Goal: Use online tool/utility: Use online tool/utility

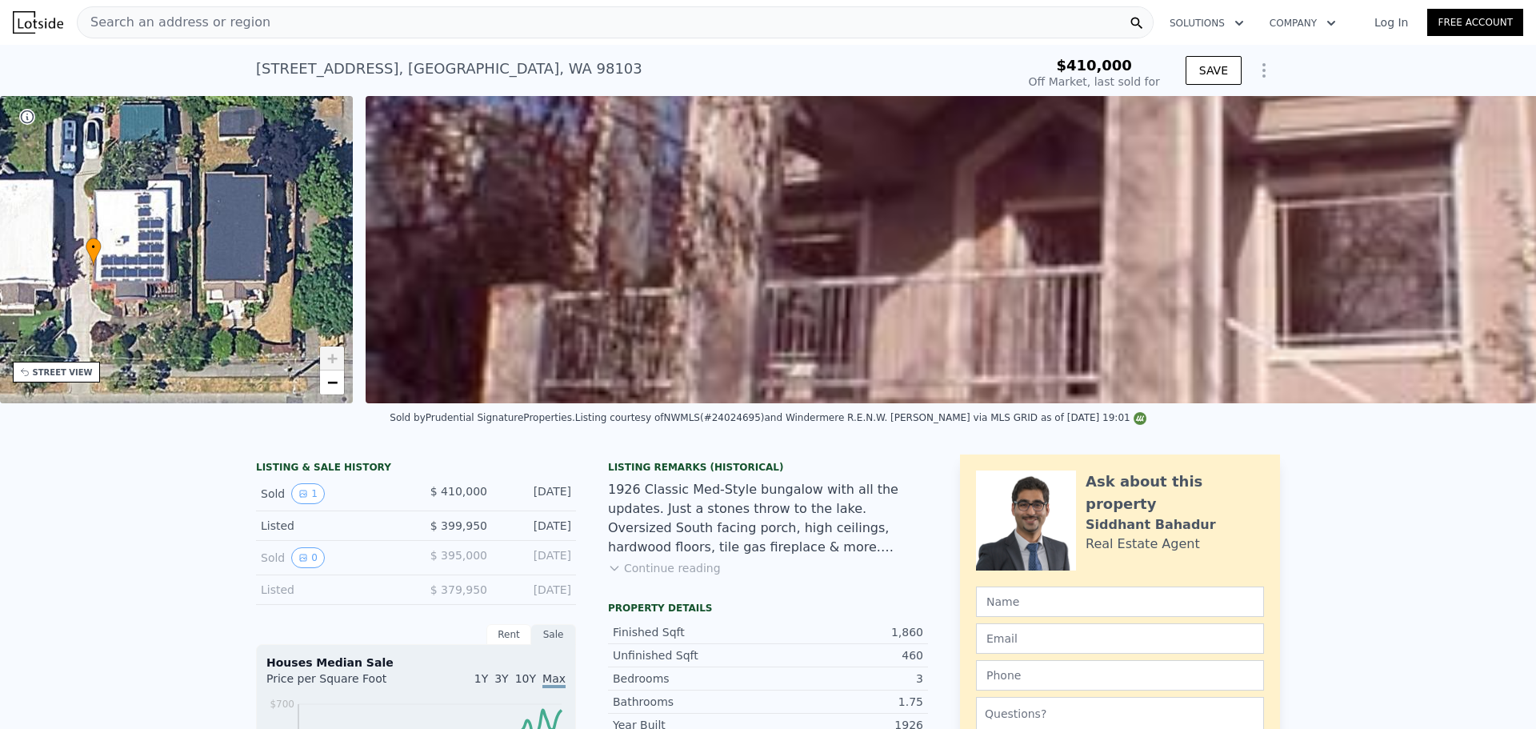
click at [314, 20] on div "Search an address or region" at bounding box center [615, 22] width 1077 height 32
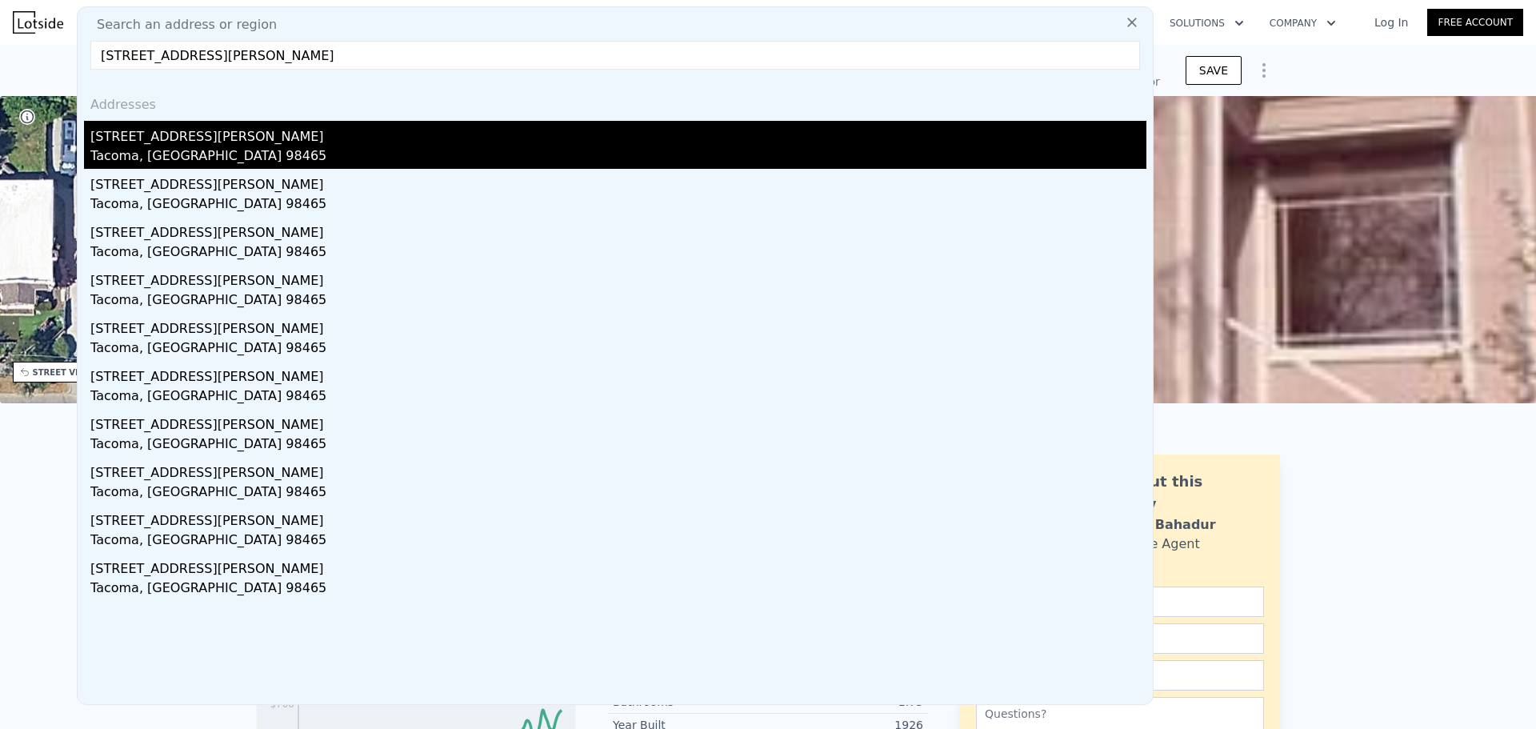
type input "[STREET_ADDRESS][PERSON_NAME]"
click at [312, 138] on div "[STREET_ADDRESS][PERSON_NAME]" at bounding box center [618, 134] width 1056 height 26
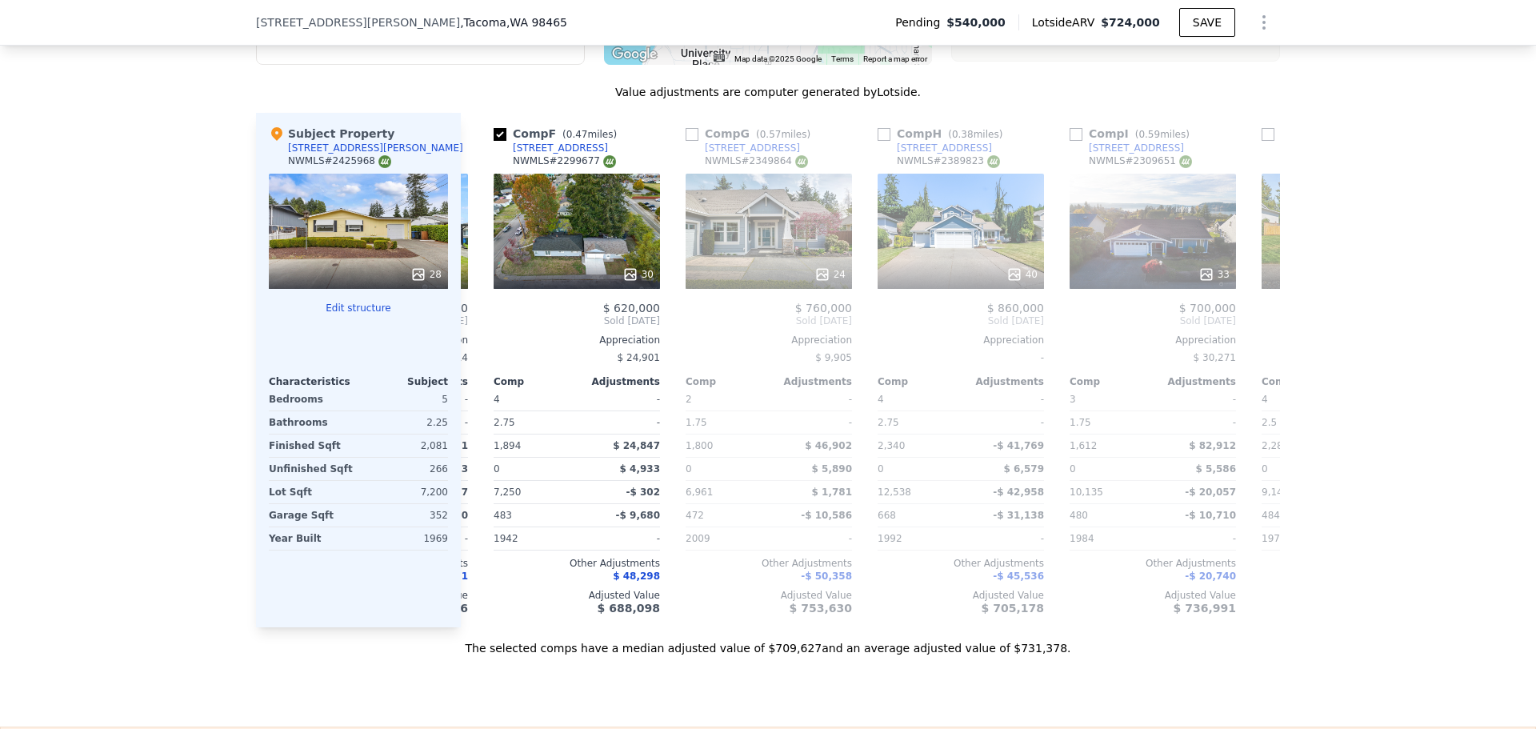
scroll to position [0, 966]
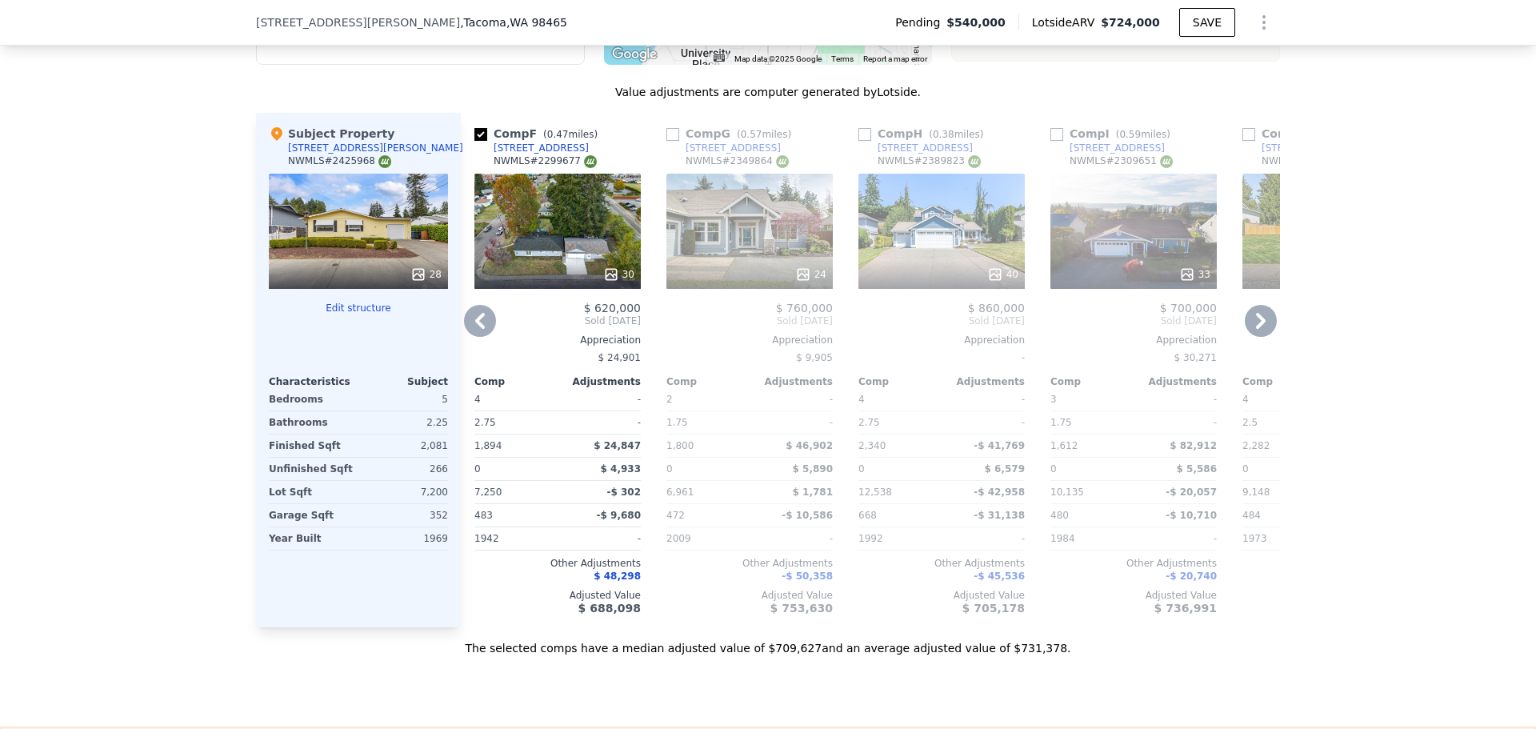
click at [582, 242] on div "30" at bounding box center [557, 231] width 166 height 115
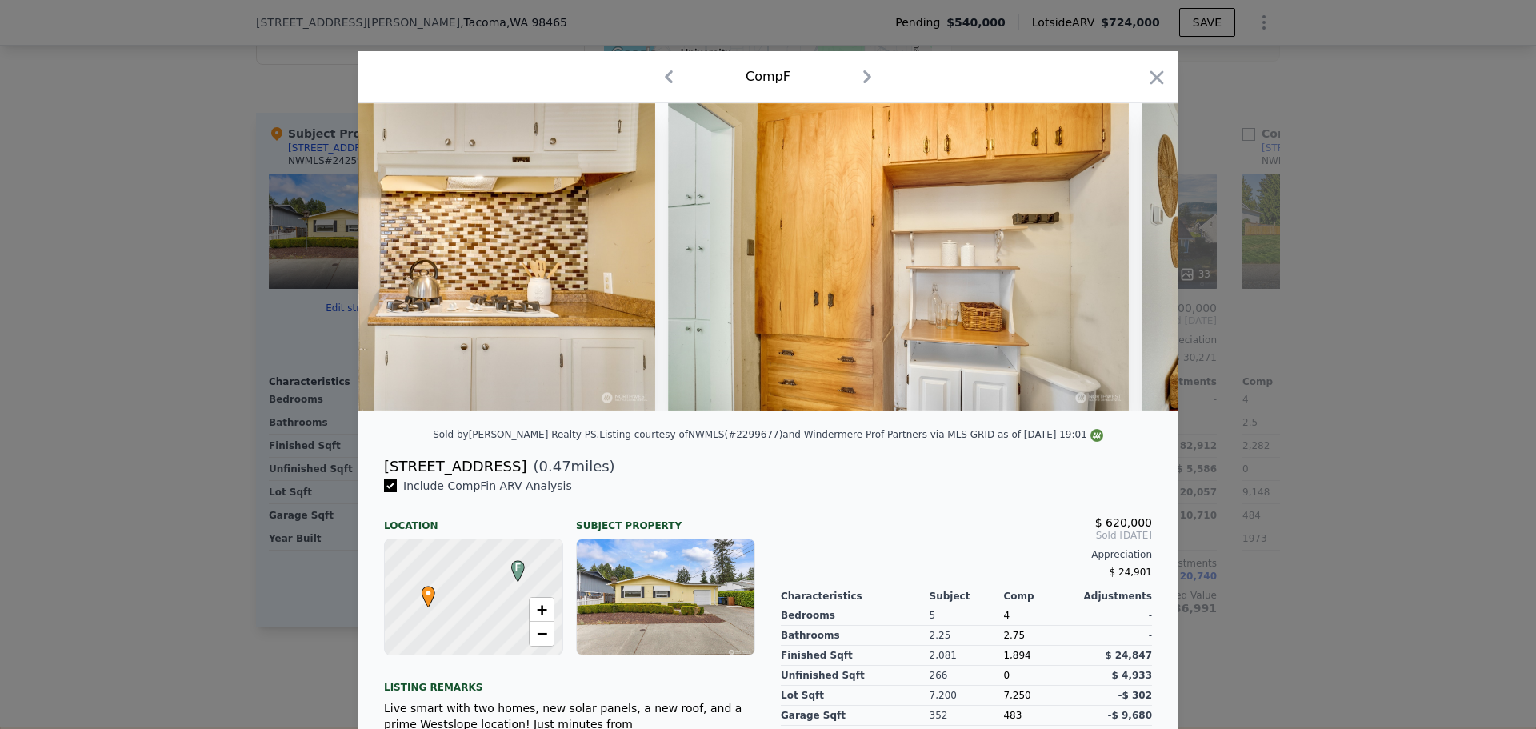
scroll to position [0, 4747]
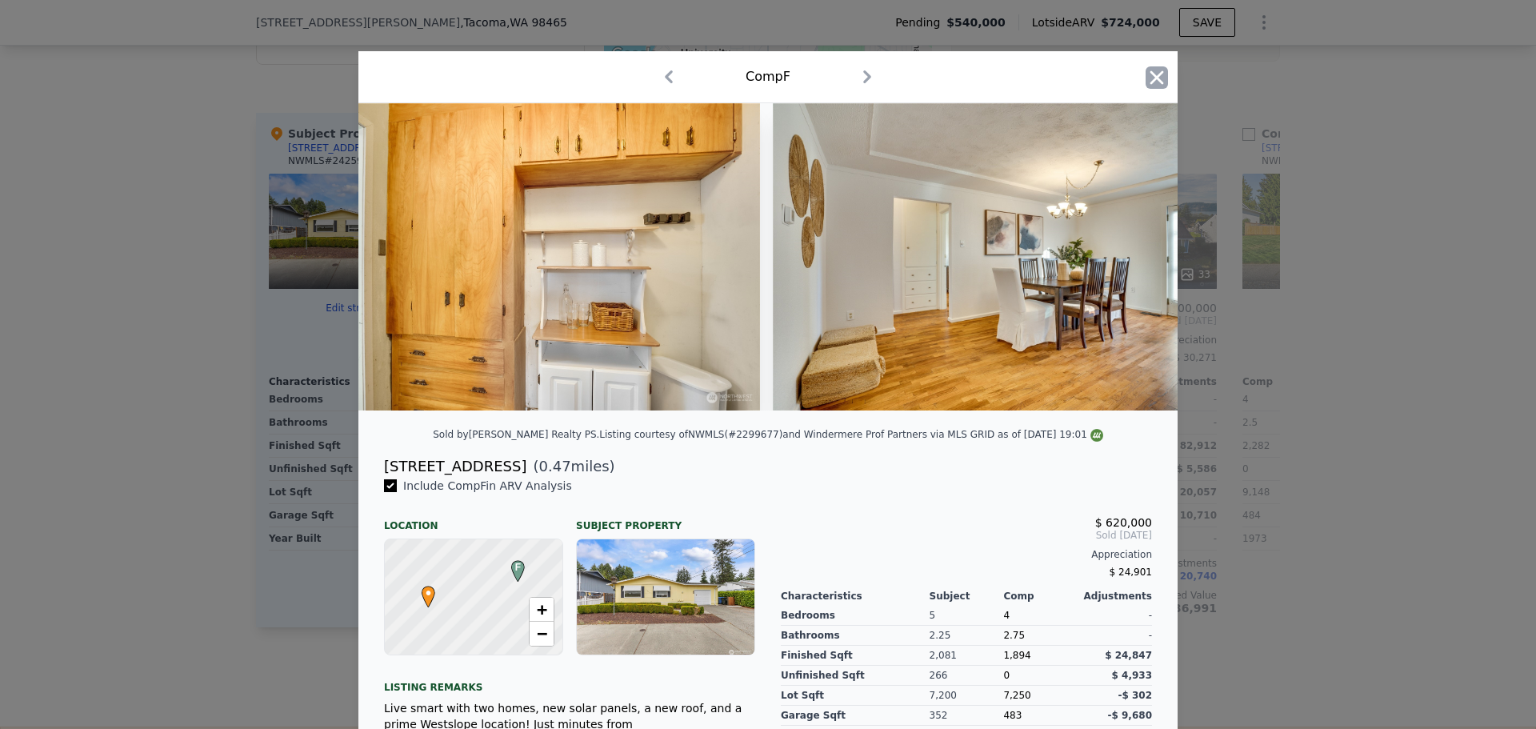
click at [1146, 76] on icon "button" at bounding box center [1157, 77] width 22 height 22
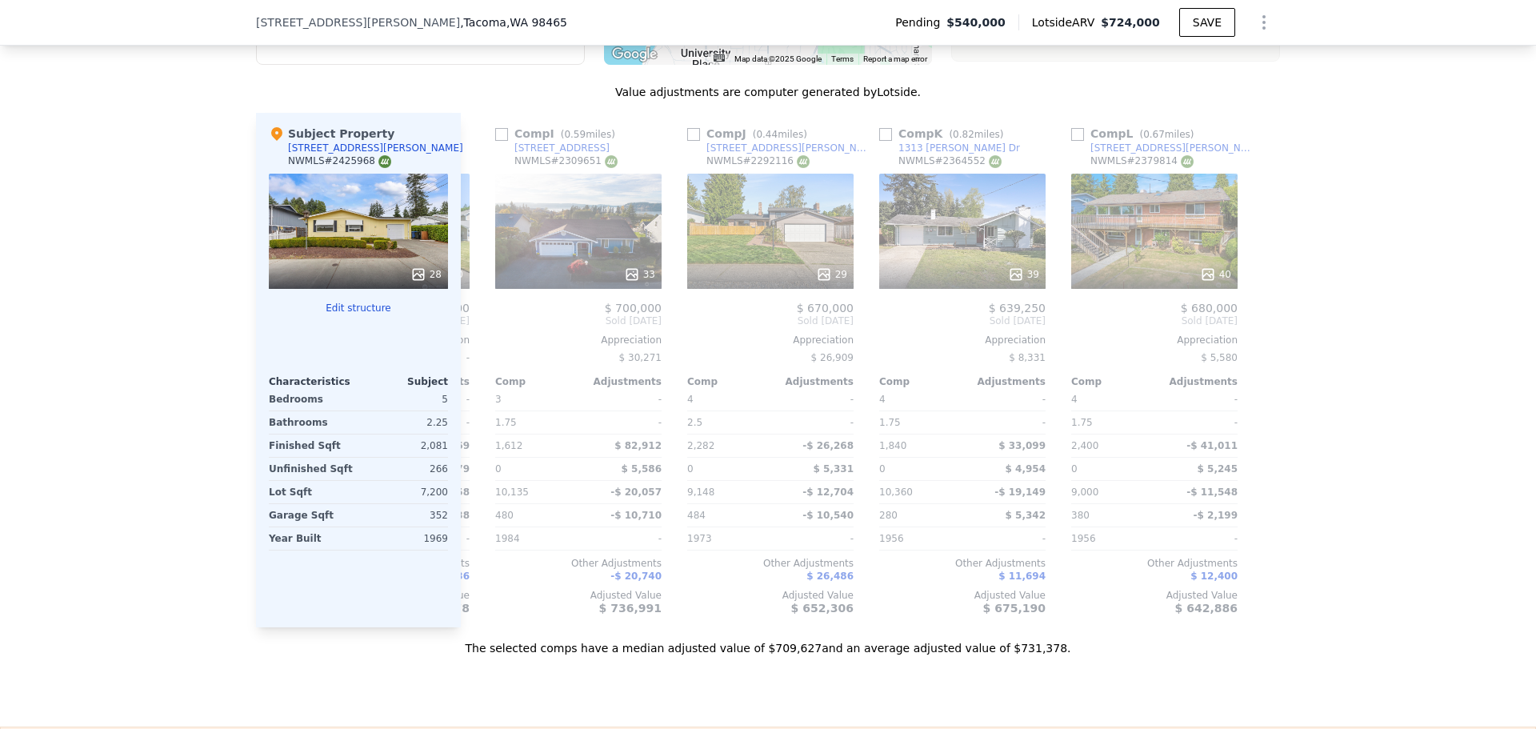
scroll to position [0, 1523]
click at [951, 252] on div "39" at bounding box center [960, 231] width 166 height 115
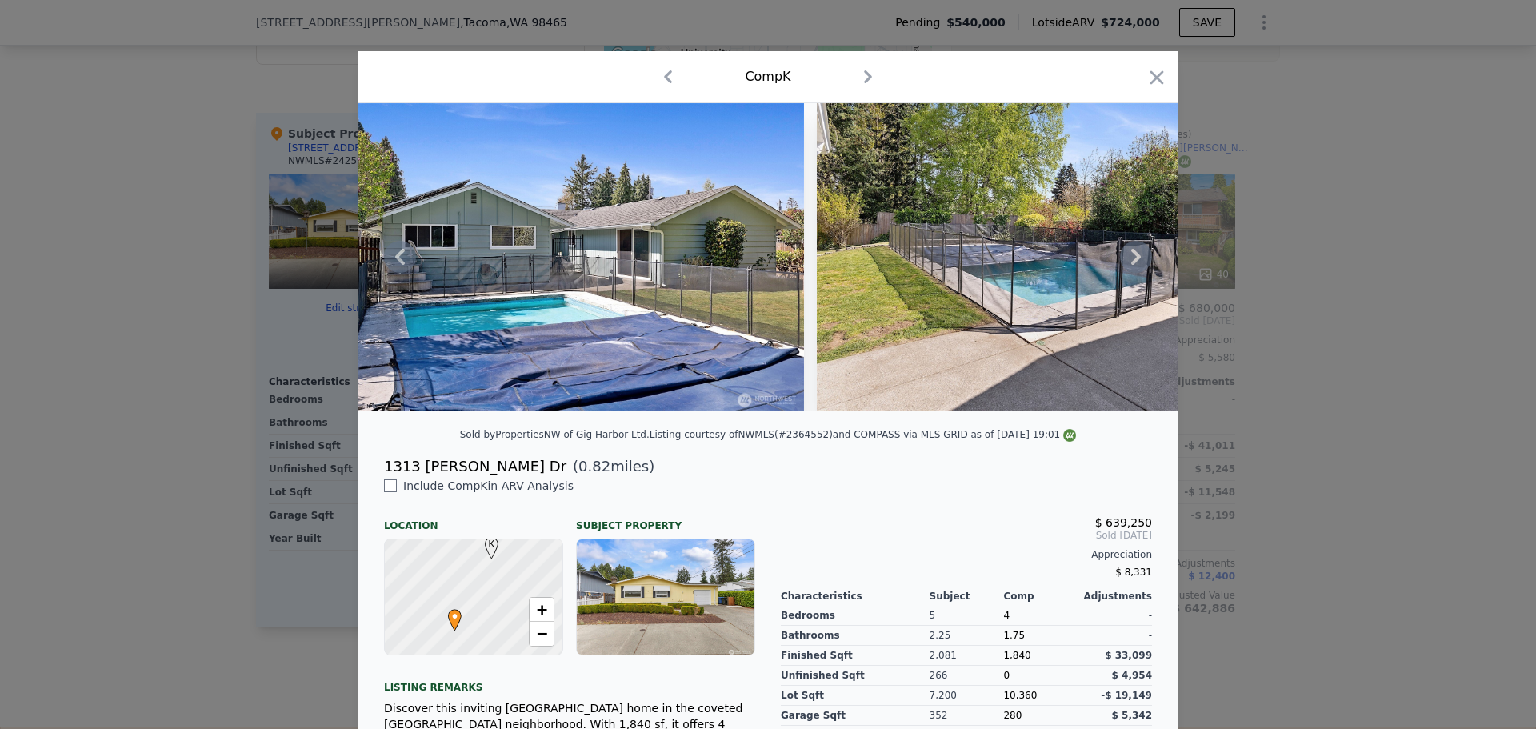
scroll to position [0, 13180]
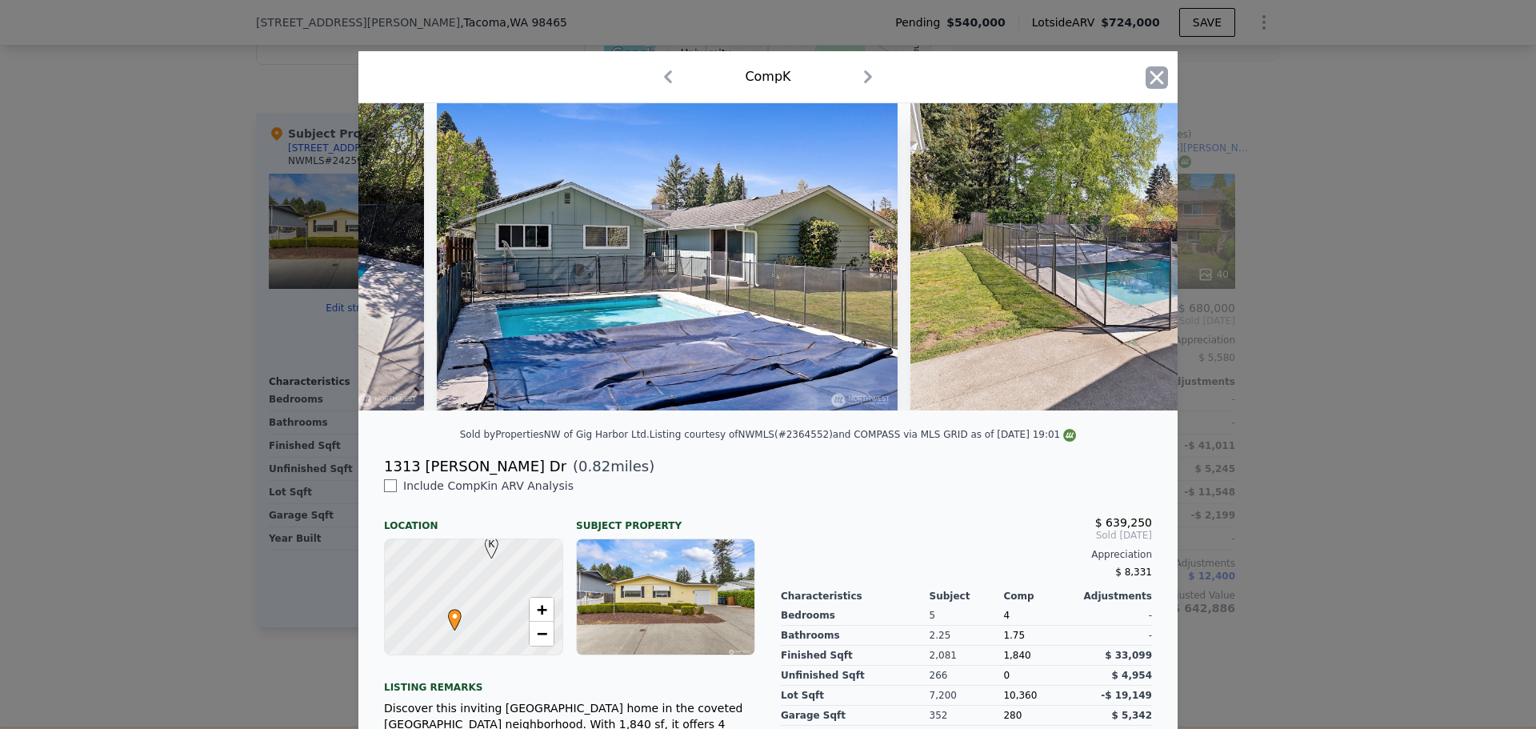
click at [1153, 82] on icon "button" at bounding box center [1157, 77] width 22 height 22
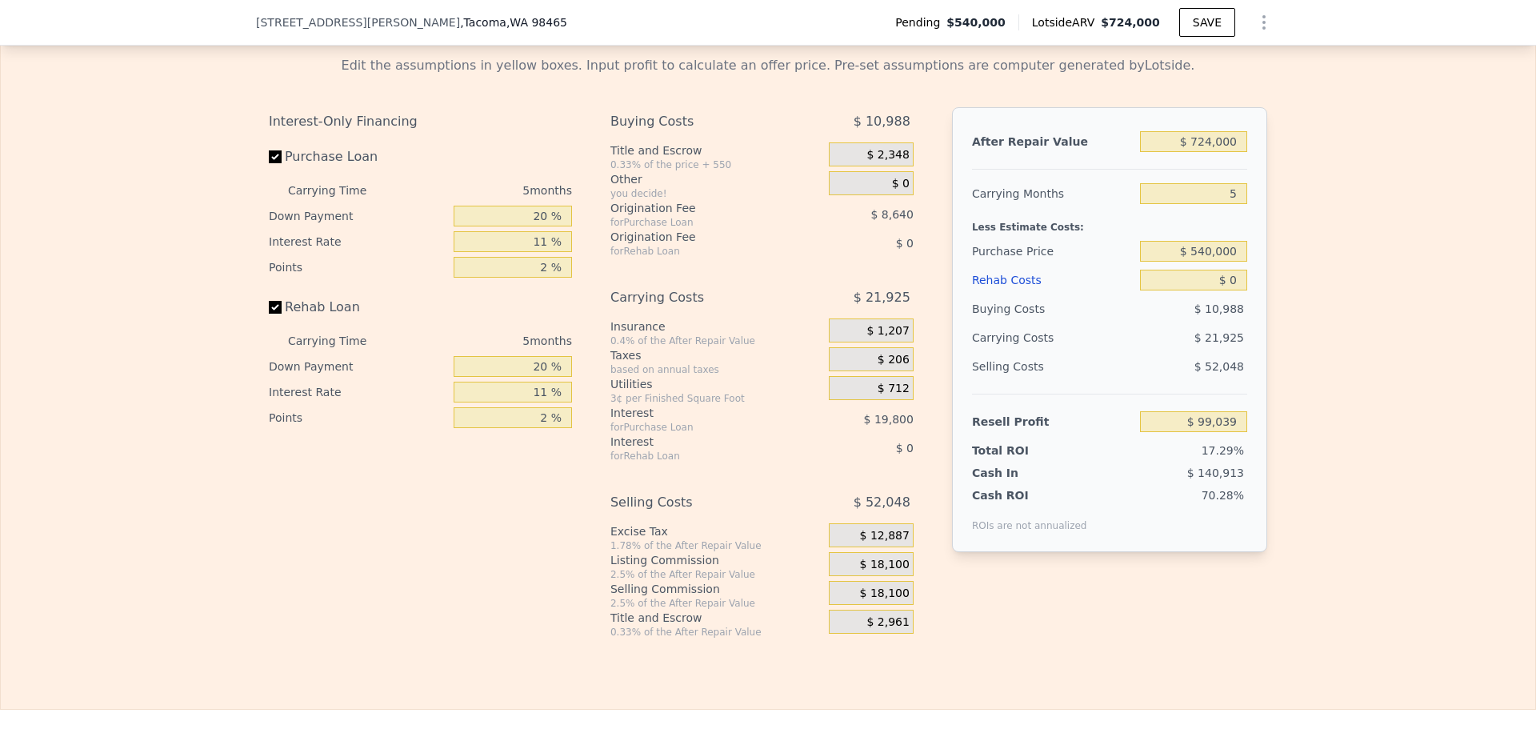
scroll to position [2395, 0]
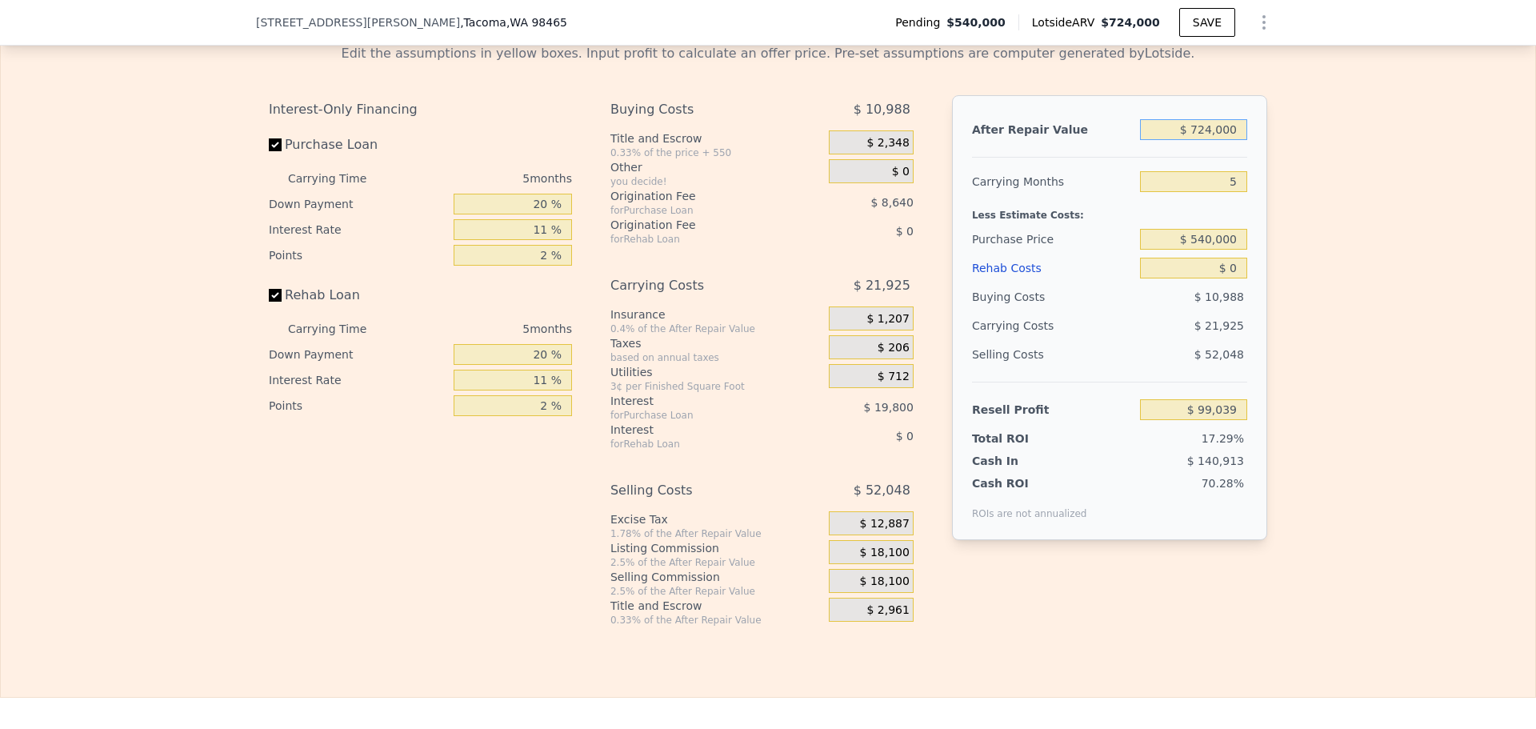
click at [1214, 140] on input "$ 724,000" at bounding box center [1193, 129] width 107 height 21
type input "$ 6"
type input "-$ 572,250"
type input "$ 65"
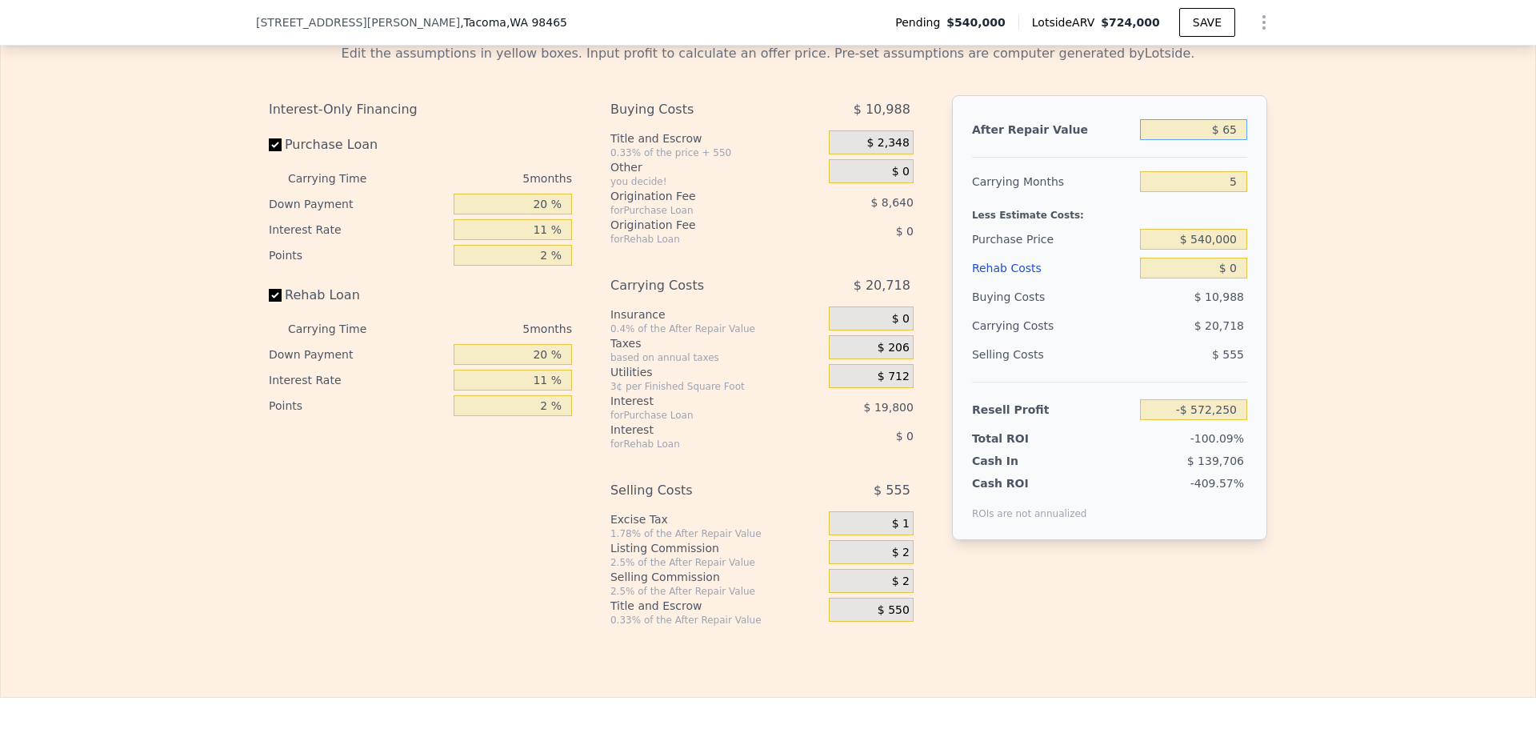
type input "-$ 572,196"
type input "$ 650"
type input "-$ 571,653"
type input "$ 650,000"
type input "$ 30,426"
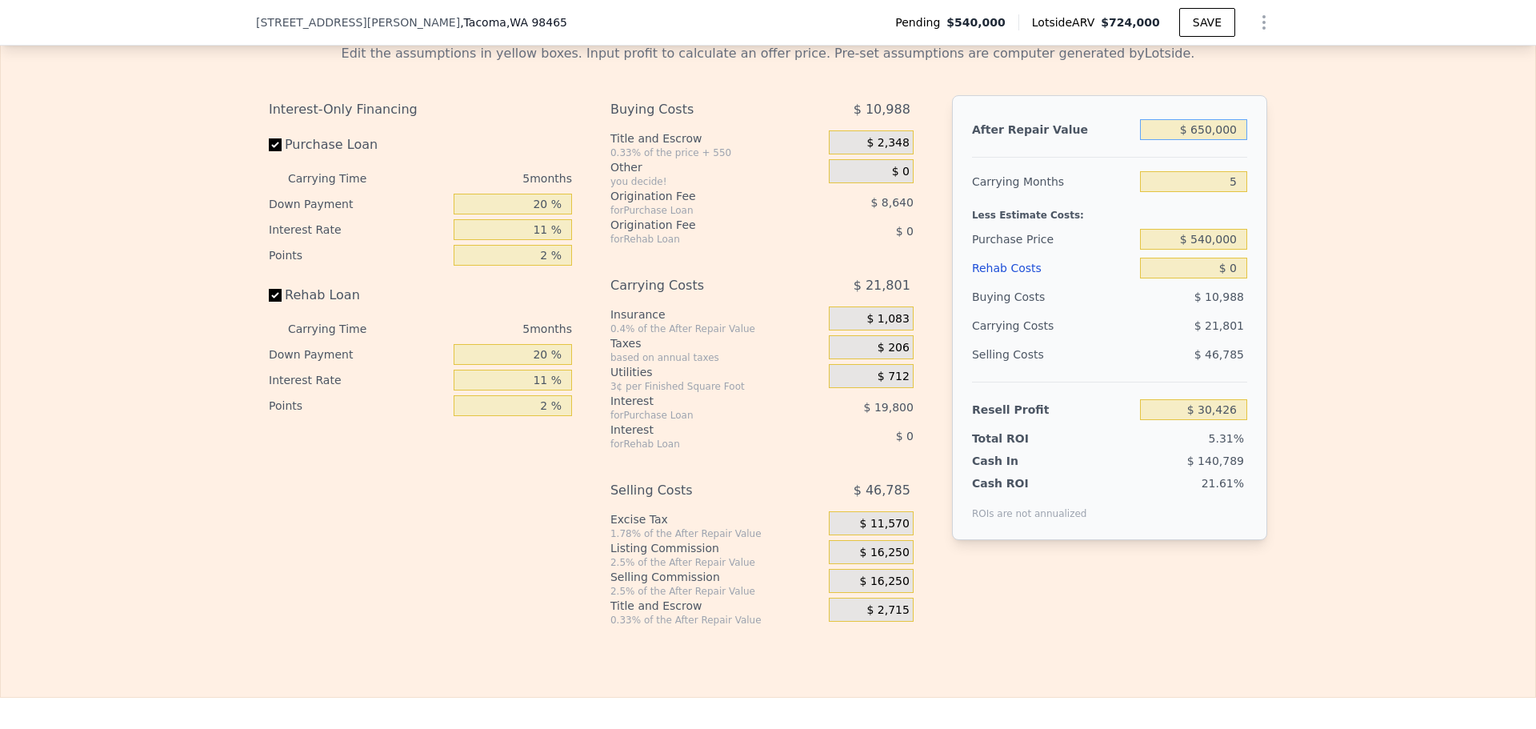
type input "$ 650,000"
click at [1228, 192] on input "5" at bounding box center [1193, 181] width 107 height 21
type input "4"
type input "$ 34,785"
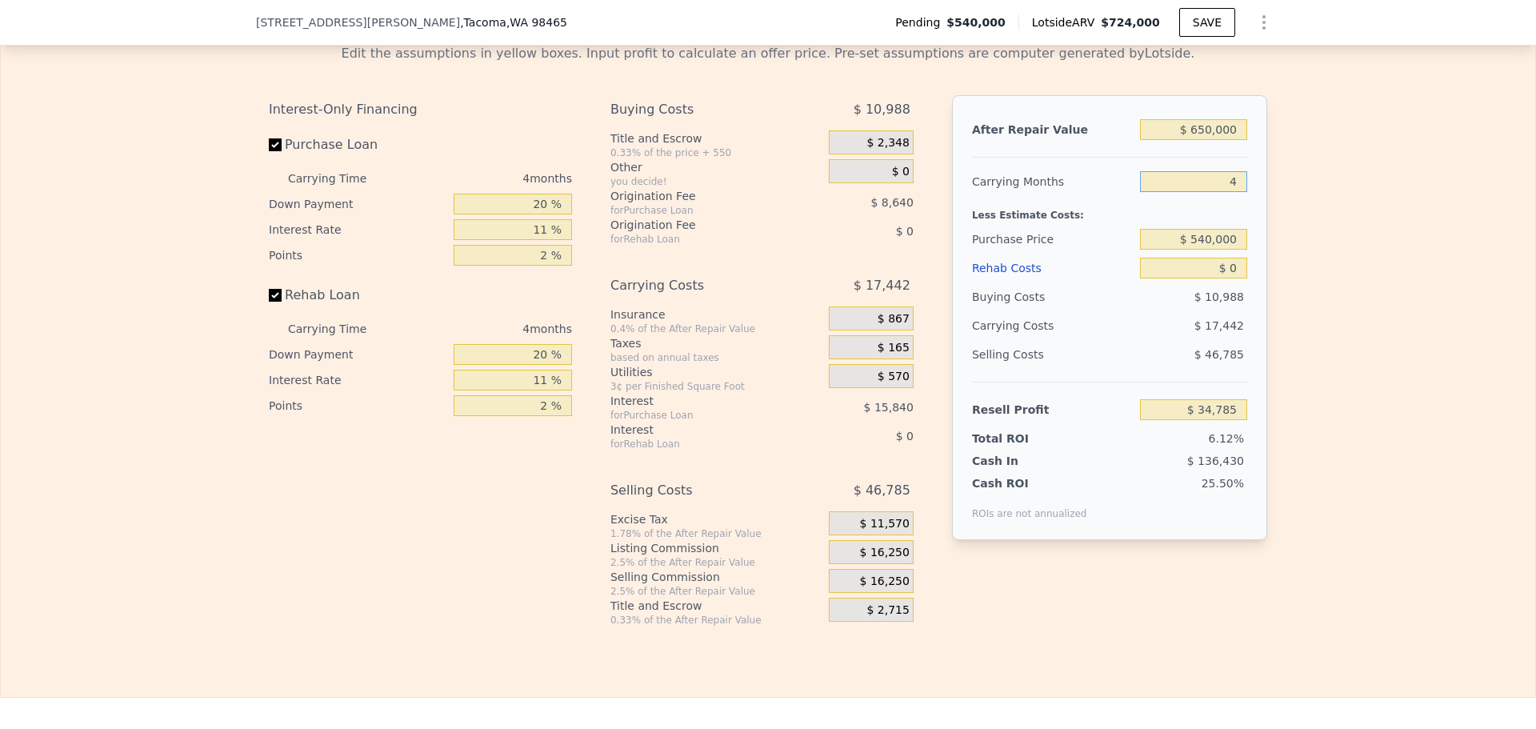
type input "4"
click at [1218, 250] on input "$ 540,000" at bounding box center [1193, 239] width 107 height 21
type input "$ 460,000"
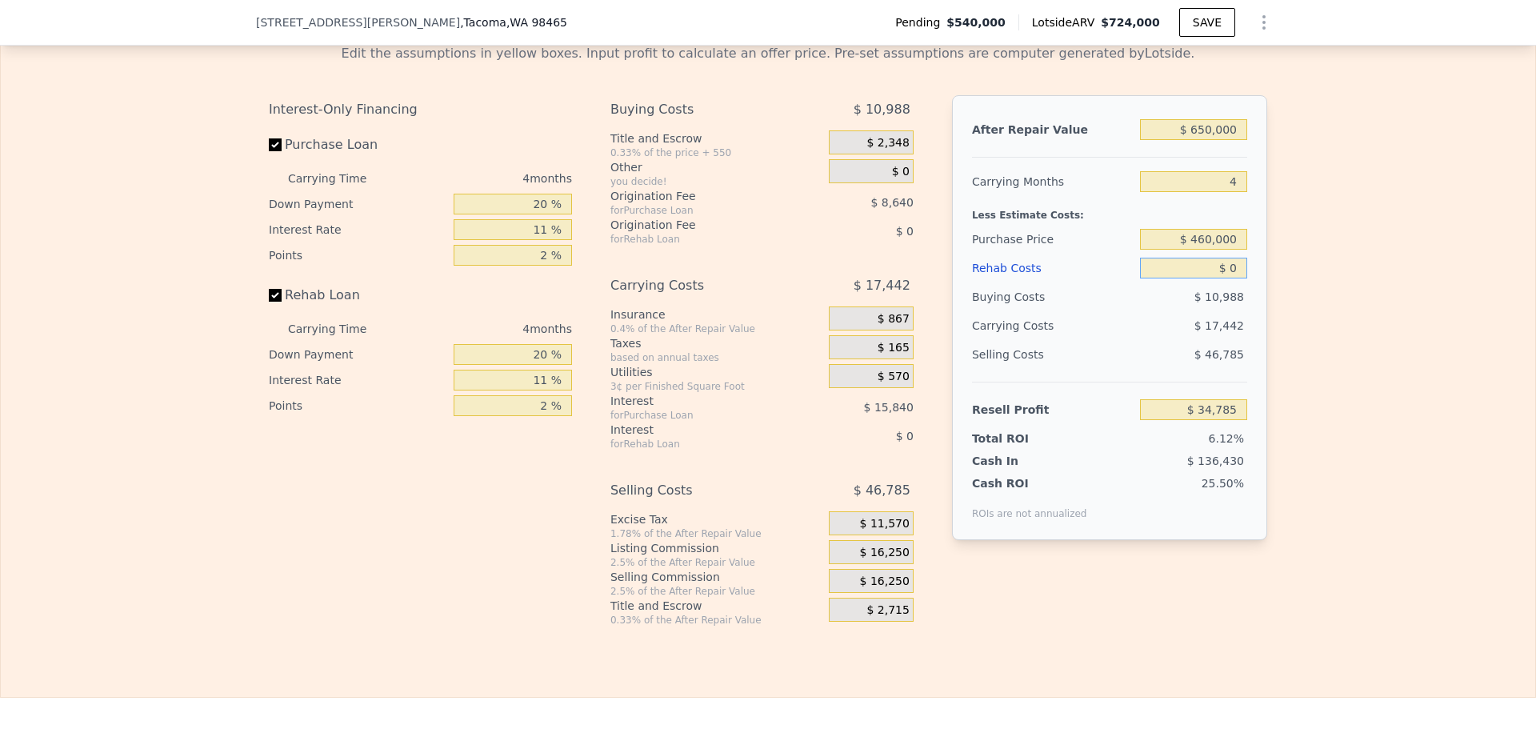
click at [1226, 278] on input "$ 0" at bounding box center [1193, 268] width 107 height 21
type input "$ 118,679"
click at [1226, 278] on input "$ 0" at bounding box center [1193, 268] width 107 height 21
type input "$ 4"
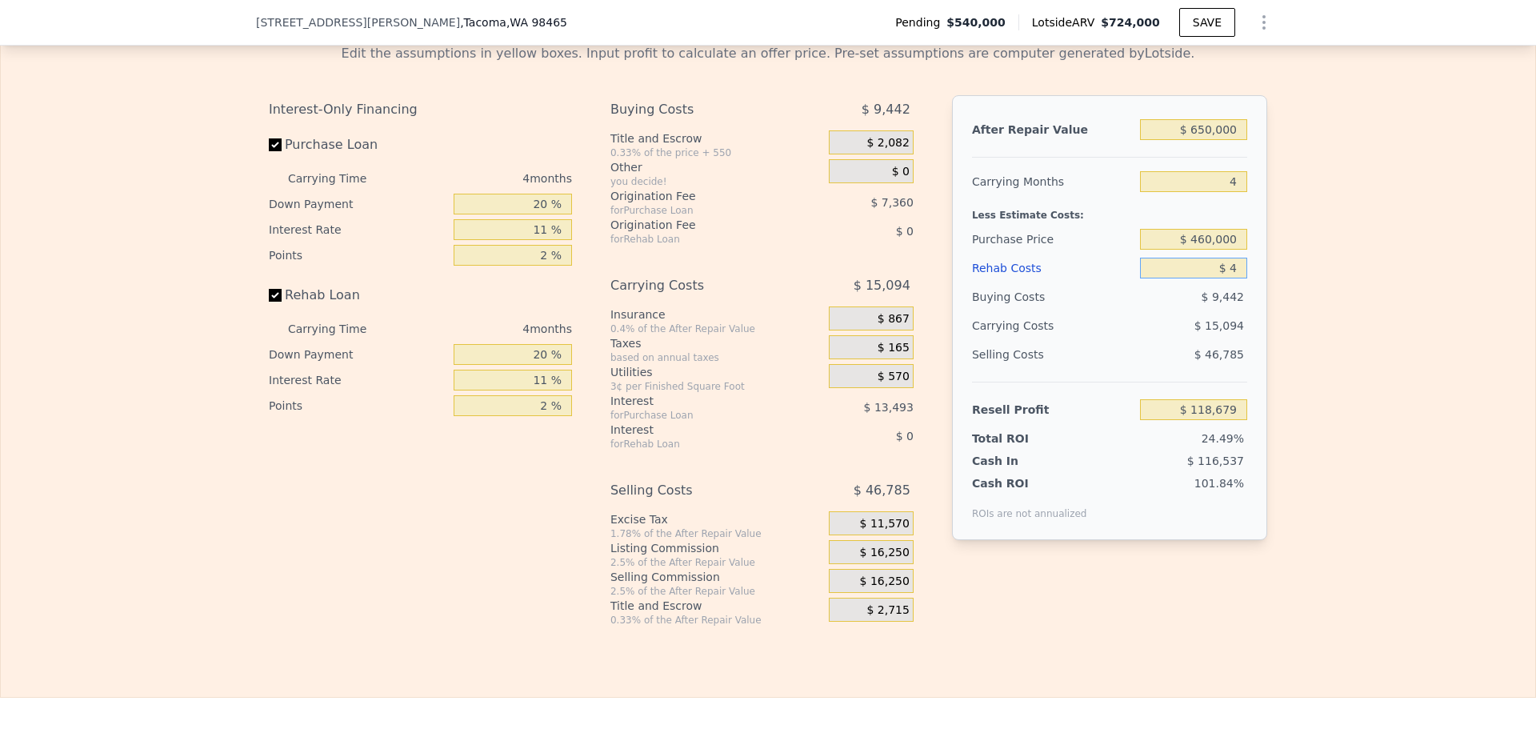
type input "$ 118,675"
type input "$ 40"
type input "$ 118,638"
type input "$ 40,000"
type input "$ 76,867"
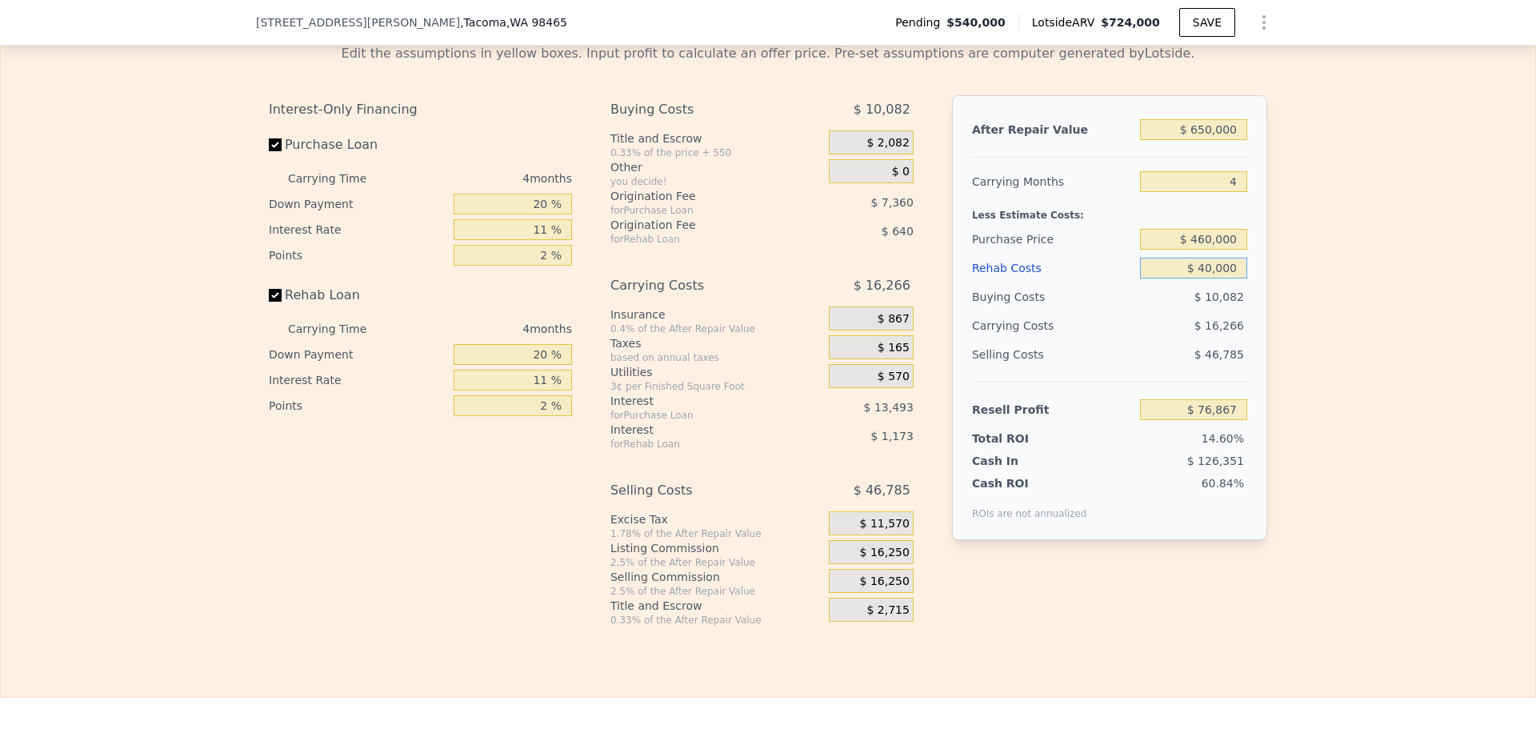
type input "$ 40,000"
click at [1146, 369] on div "$ 46,785" at bounding box center [1194, 354] width 108 height 29
click at [880, 560] on span "$ 16,250" at bounding box center [885, 553] width 50 height 14
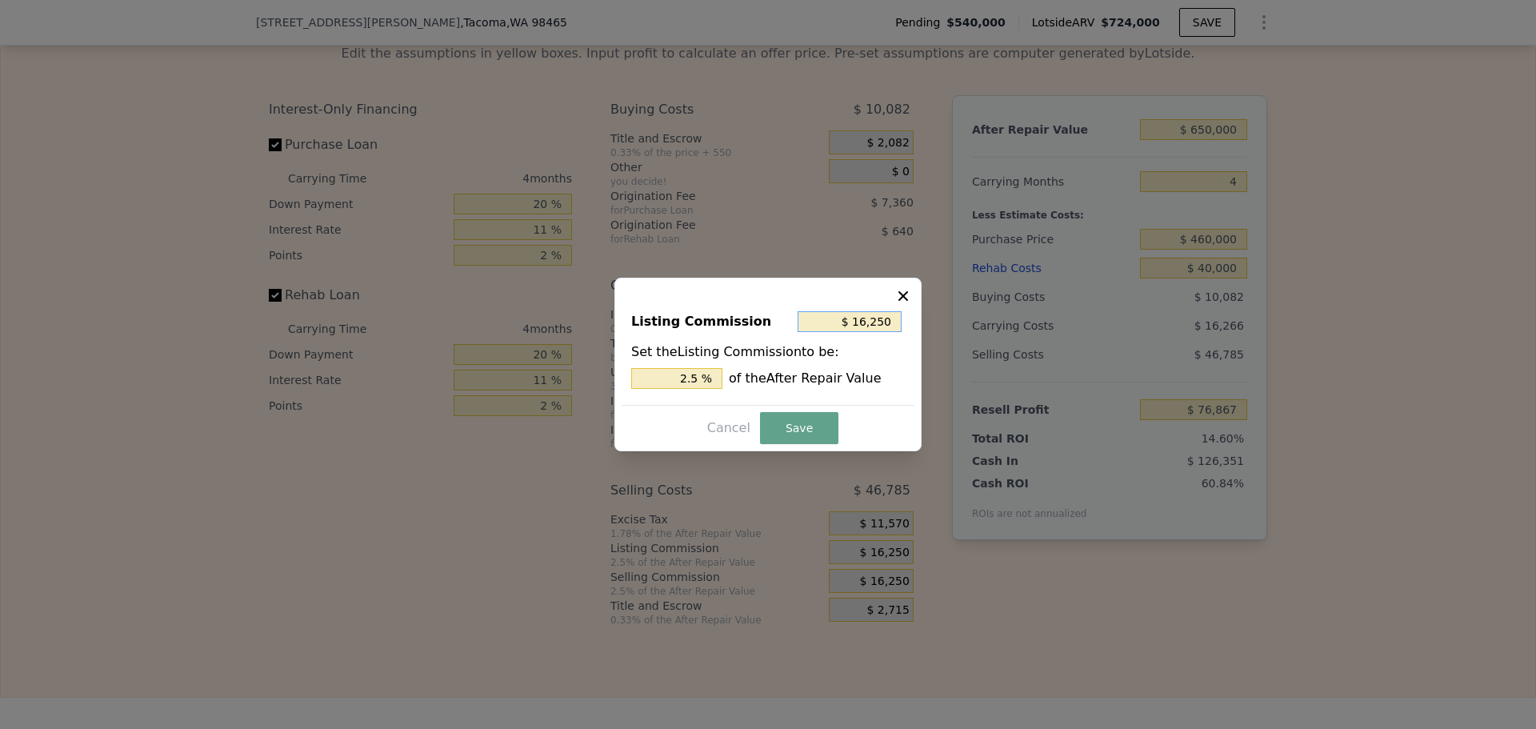
click at [863, 313] on input "$ 16,250" at bounding box center [850, 321] width 104 height 21
type input "$ 1"
type input "0.000 %"
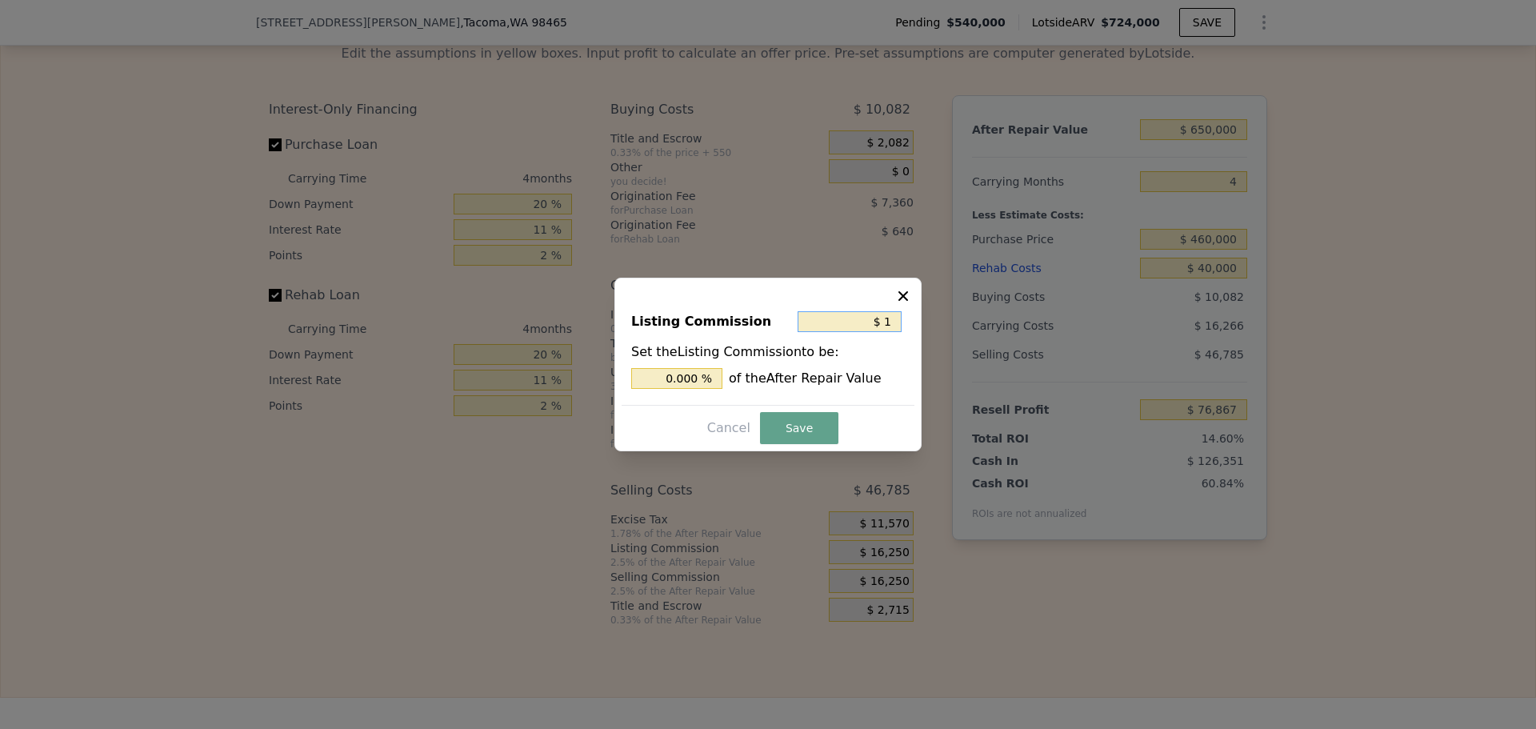
type input "$ 10"
type input "0.002 %"
type input "$ 100"
type input "0.015 %"
type input "$ 1,000"
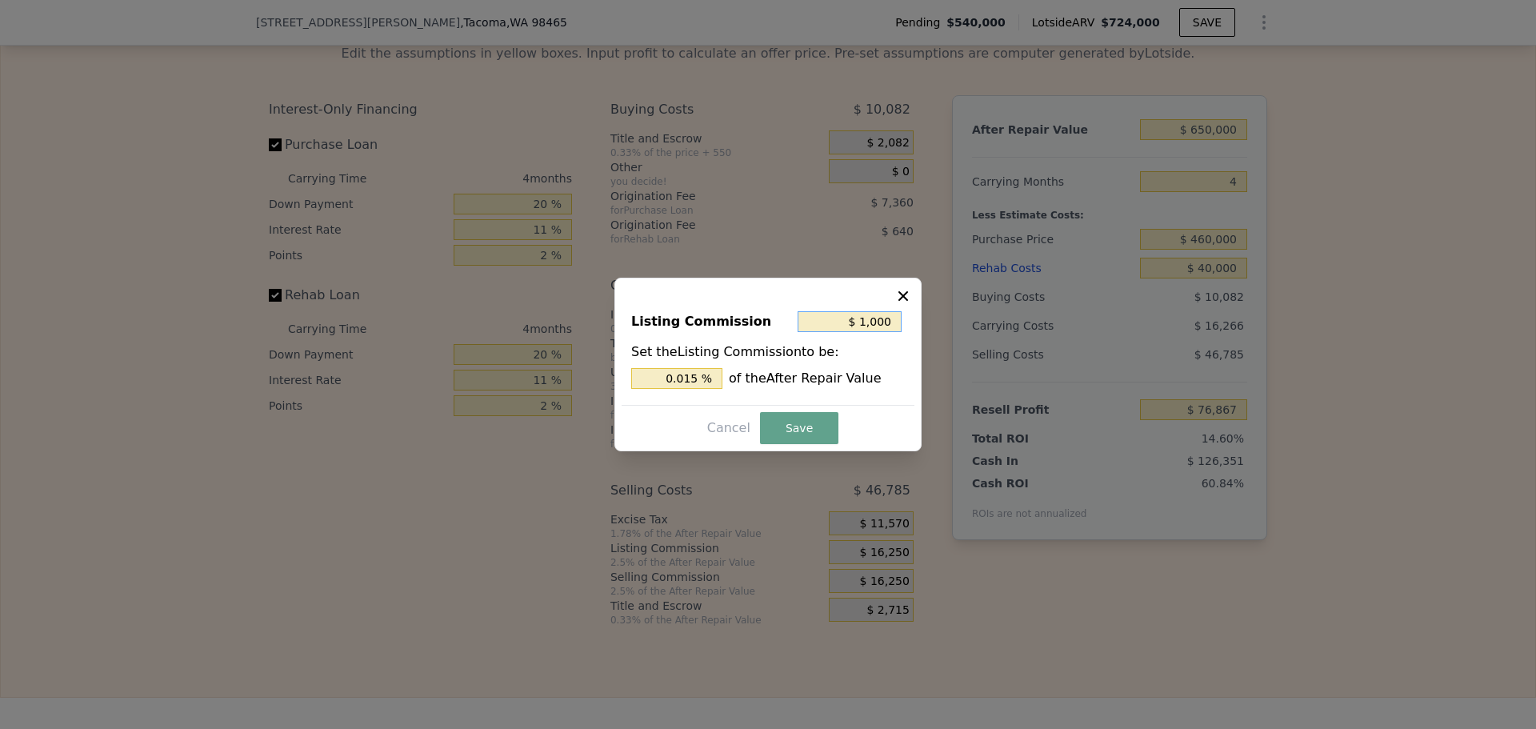
type input "0.154 %"
type input "$ 1,000"
click at [806, 439] on button "Save" at bounding box center [799, 428] width 78 height 32
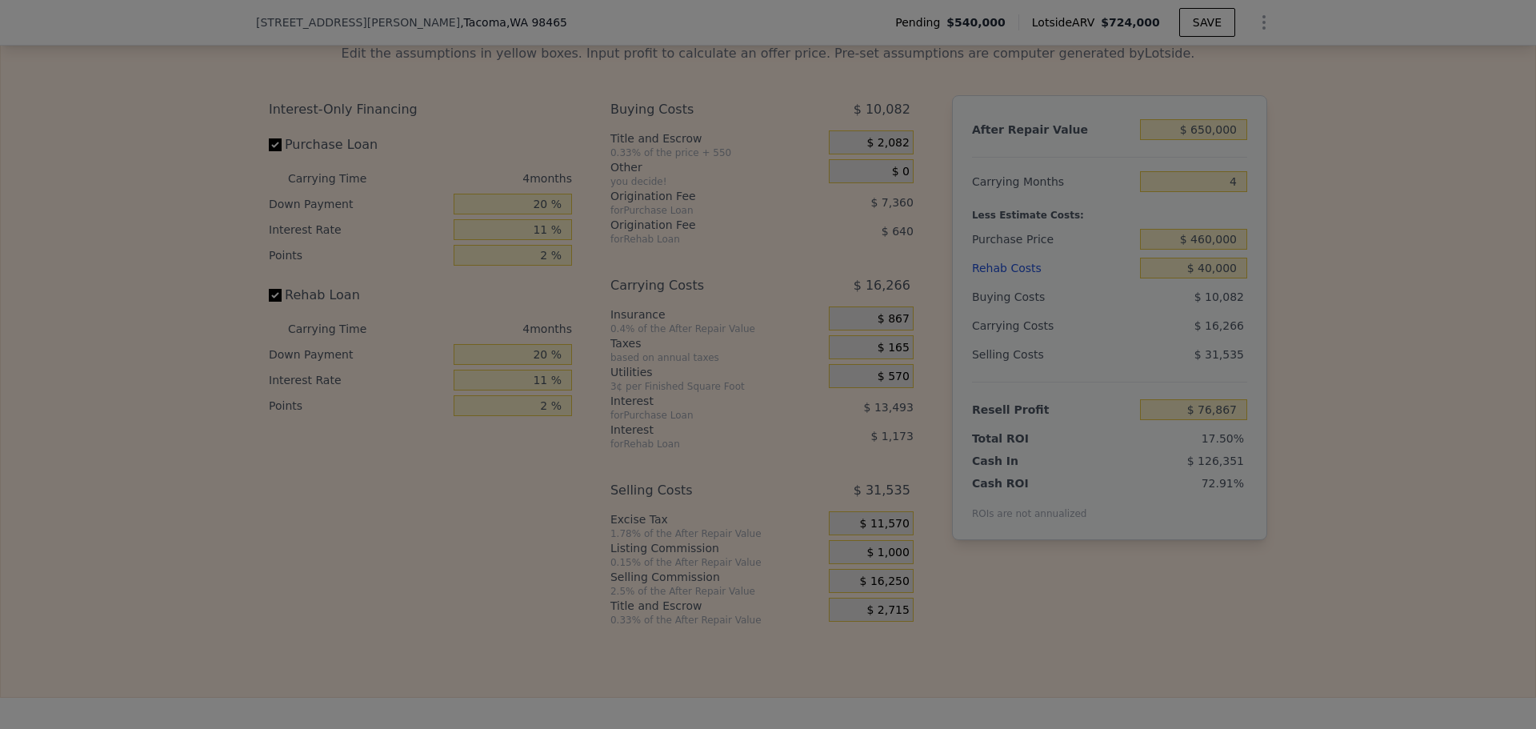
type input "$ 92,117"
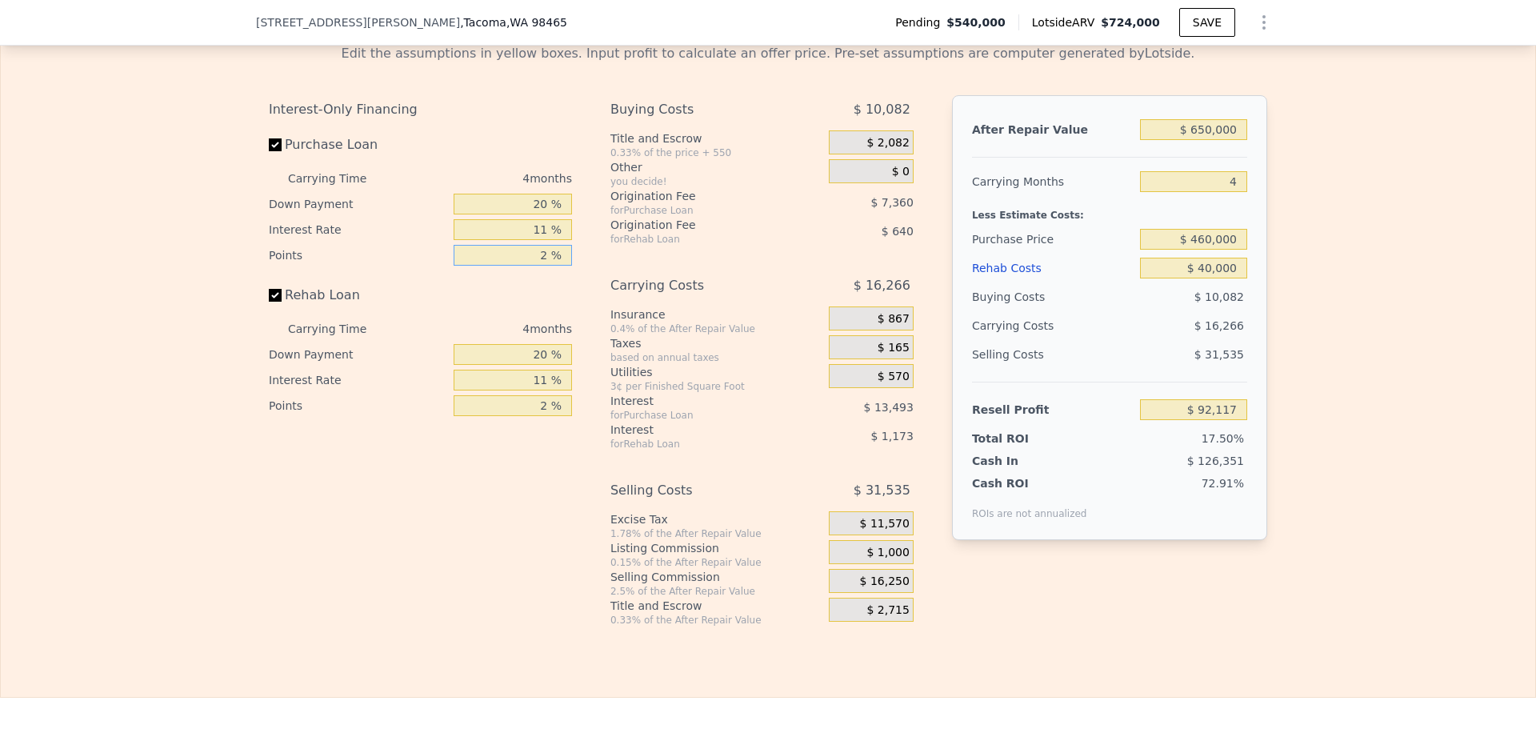
click at [537, 266] on input "2 %" at bounding box center [513, 255] width 118 height 21
type input "1 %"
type input "$ 95,797"
type input "1 %"
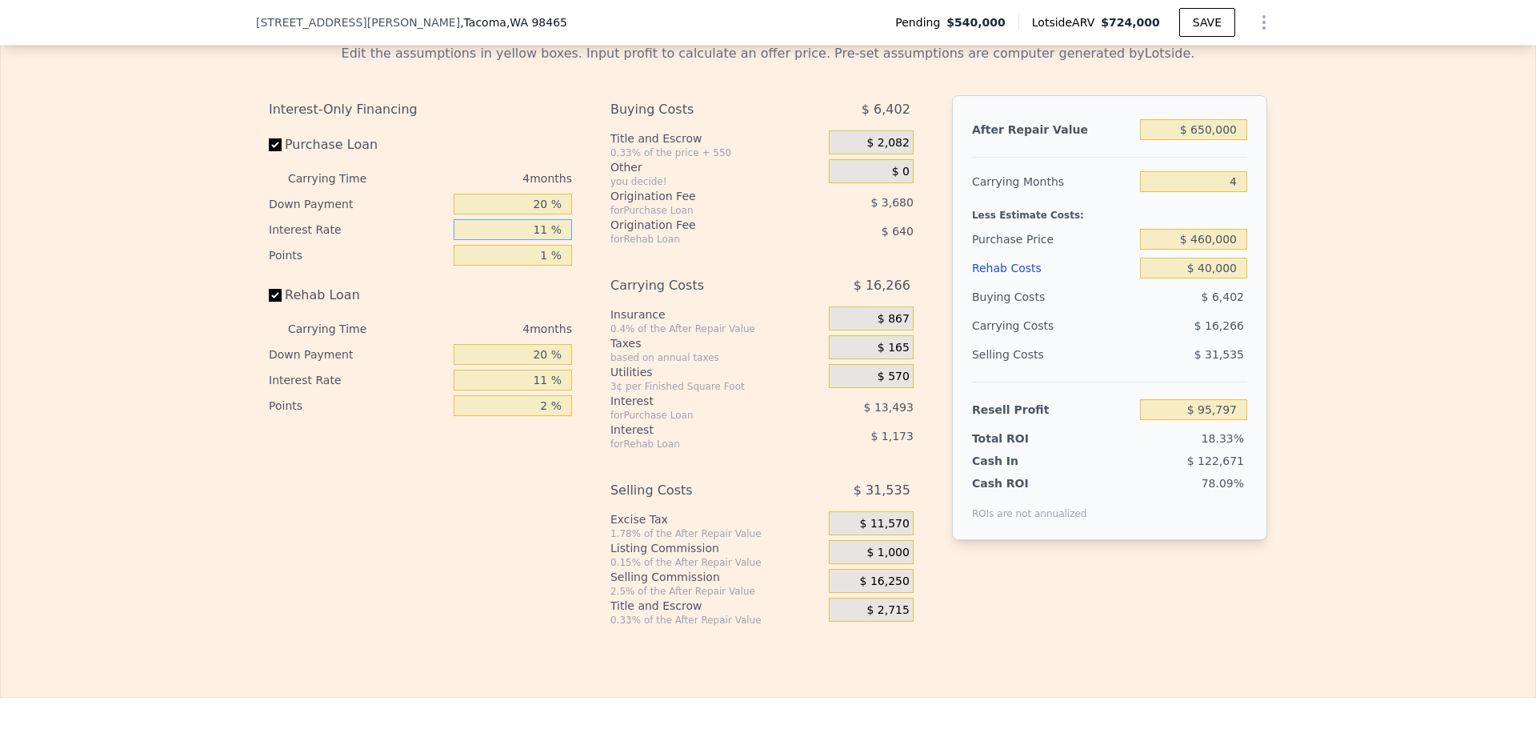
click at [530, 240] on input "11 %" at bounding box center [513, 229] width 118 height 21
type input "1 %"
type input "$ 108,061"
type input "10 %"
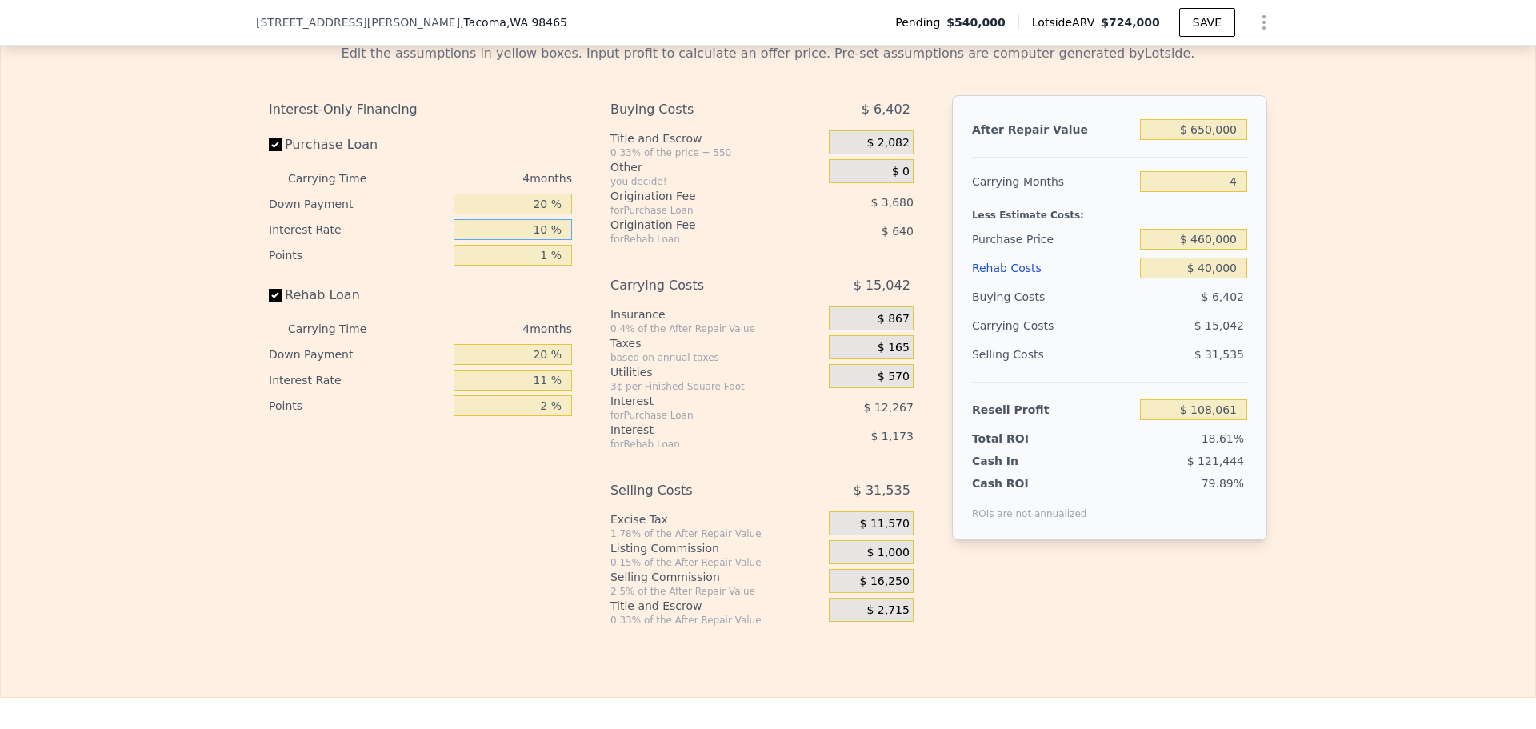
type input "$ 97,021"
type input "10 %"
click at [530, 214] on input "20 %" at bounding box center [513, 204] width 118 height 21
type input "1 %"
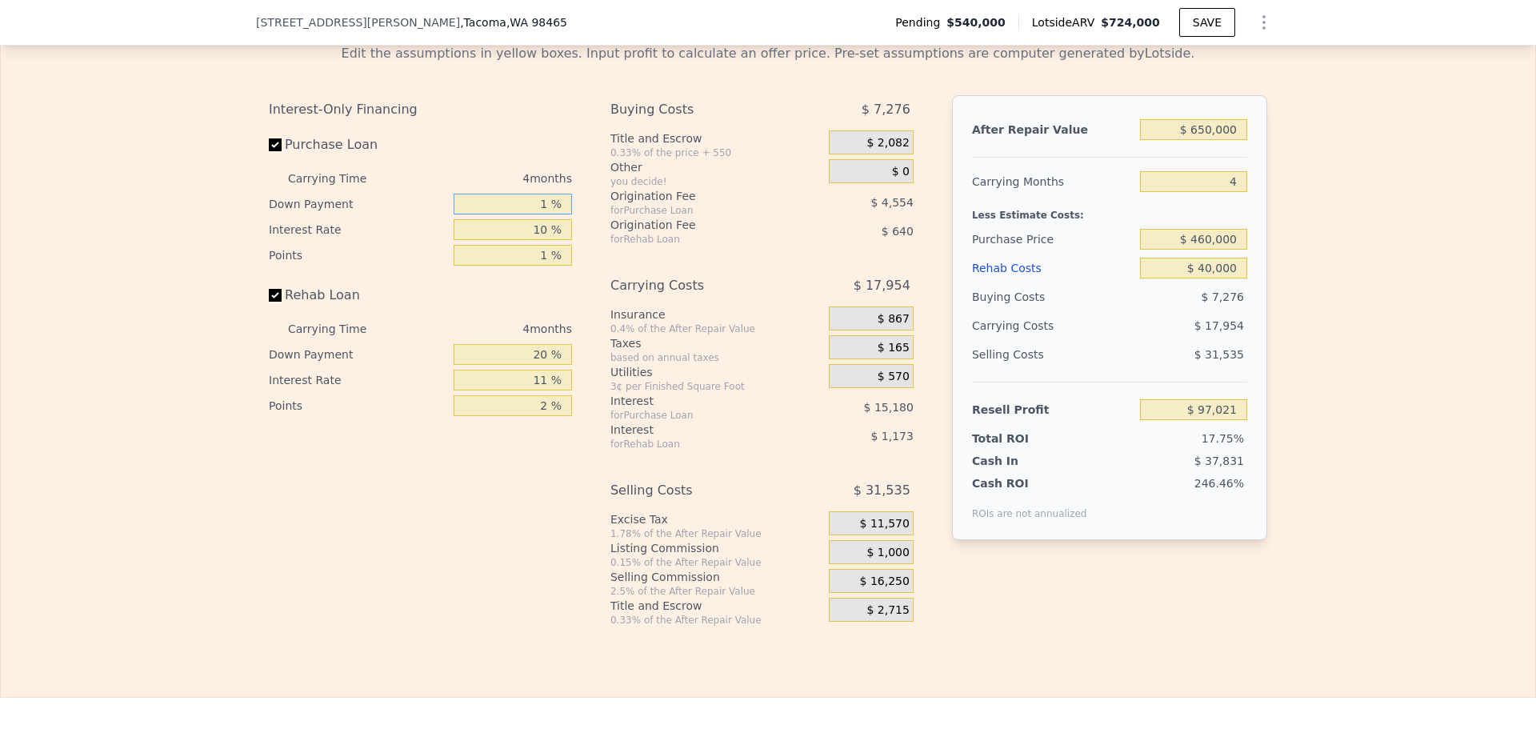
type input "$ 93,235"
type input "10 %"
type input "$ 95,029"
type input "10 %"
click at [534, 418] on div "2 %" at bounding box center [513, 406] width 118 height 26
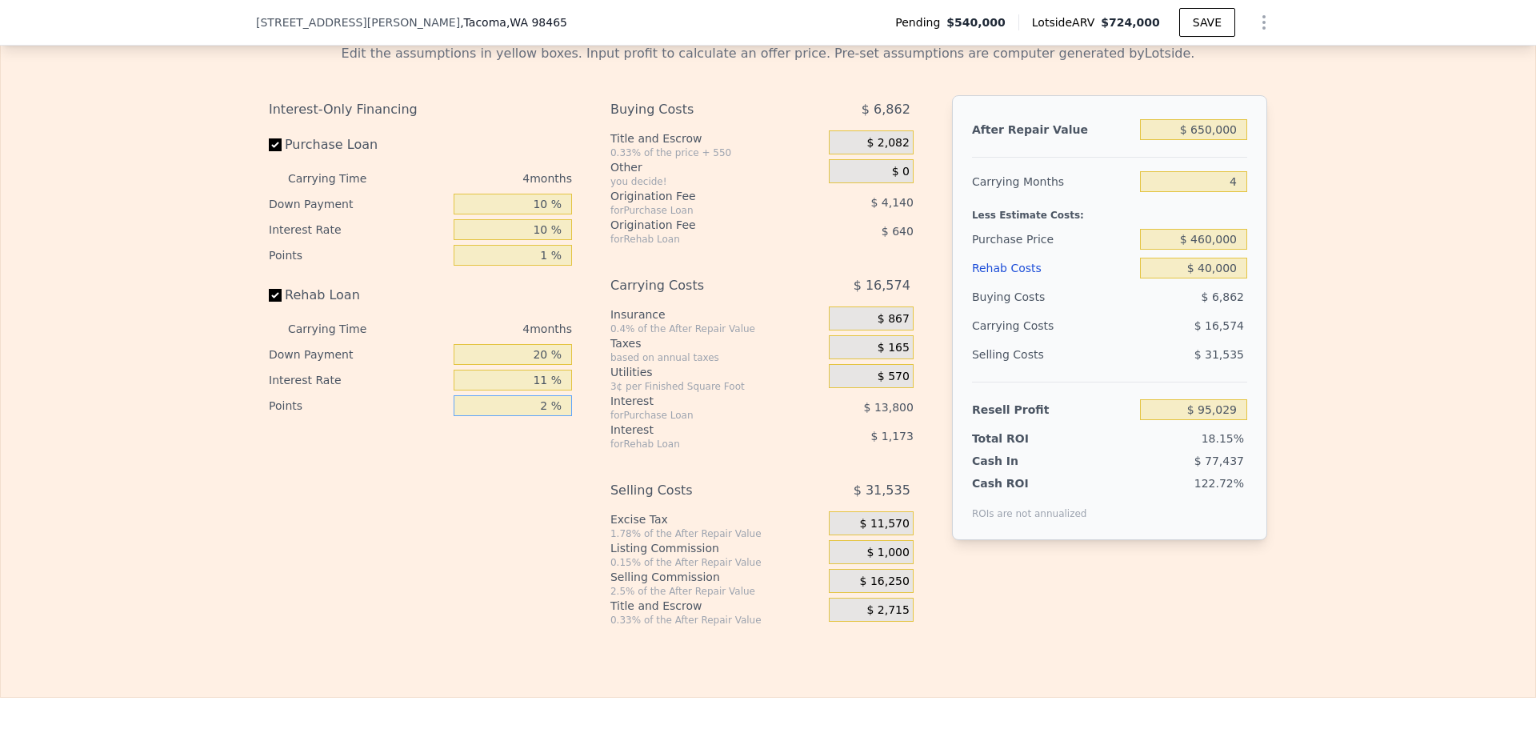
click at [534, 416] on input "2 %" at bounding box center [513, 405] width 118 height 21
type input "1 %"
type input "$ 95,349"
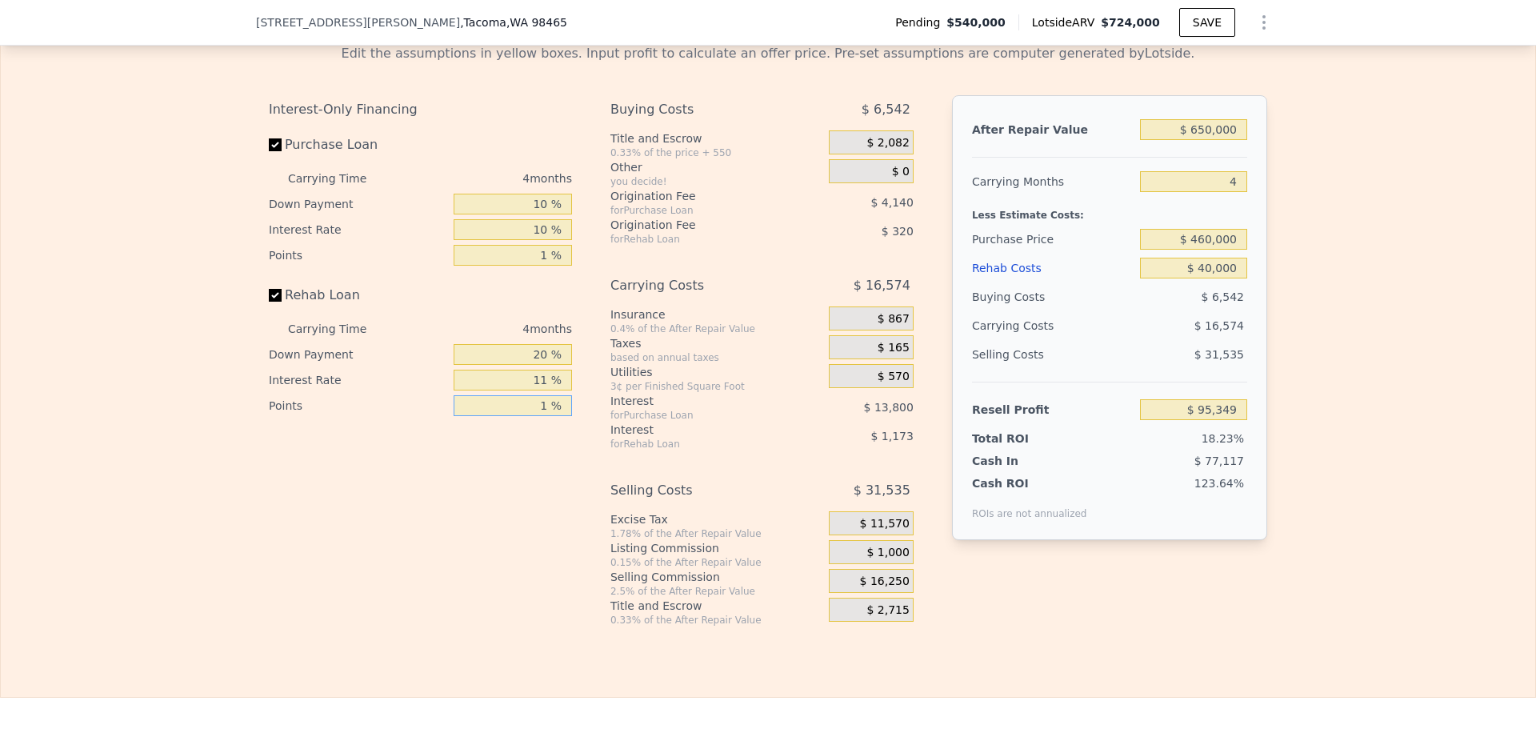
type input "1 %"
click at [535, 390] on input "11 %" at bounding box center [513, 380] width 118 height 21
type input "1 %"
type input "$ 96,413"
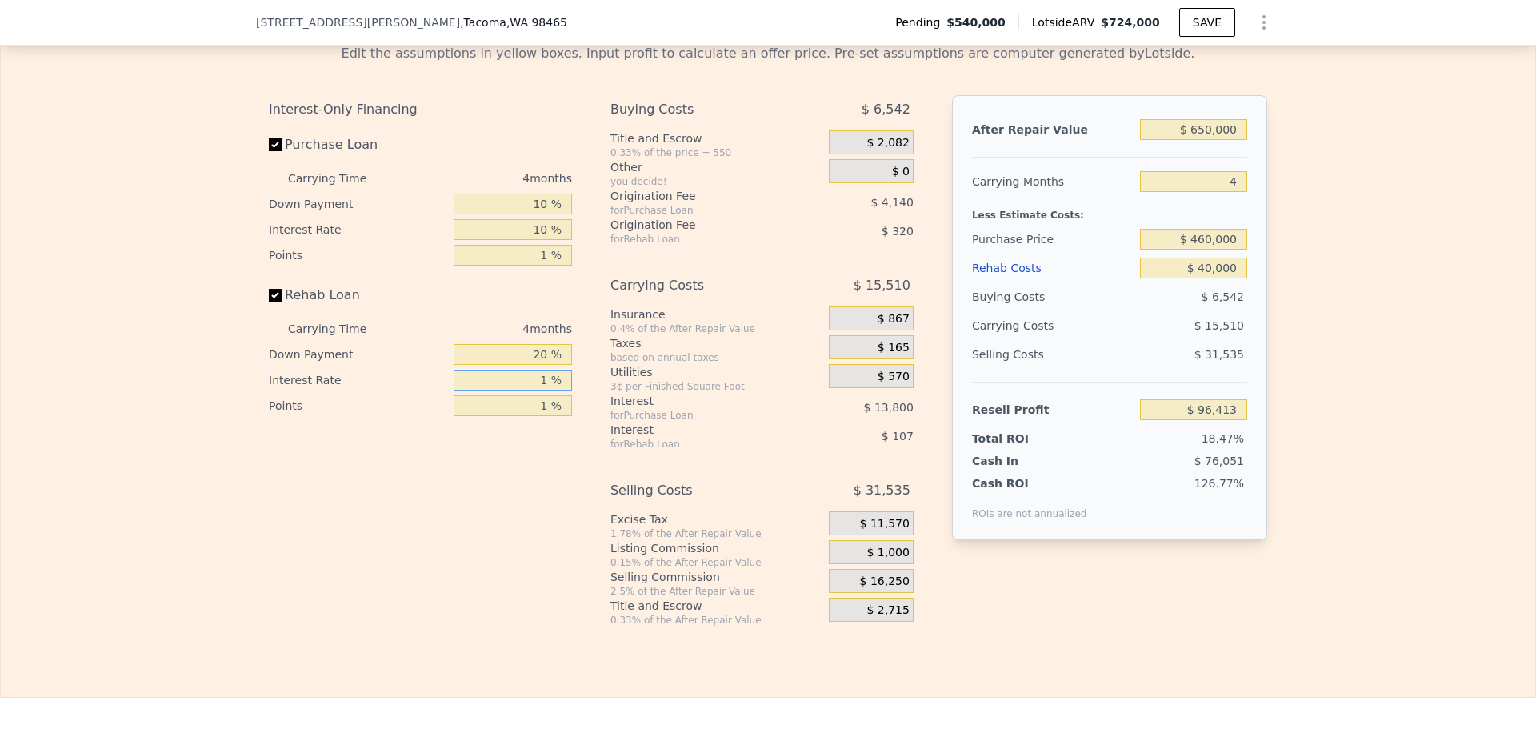
type input "10 %"
type input "$ 95,453"
type input "10 %"
click at [538, 365] on input "20 %" at bounding box center [513, 354] width 118 height 21
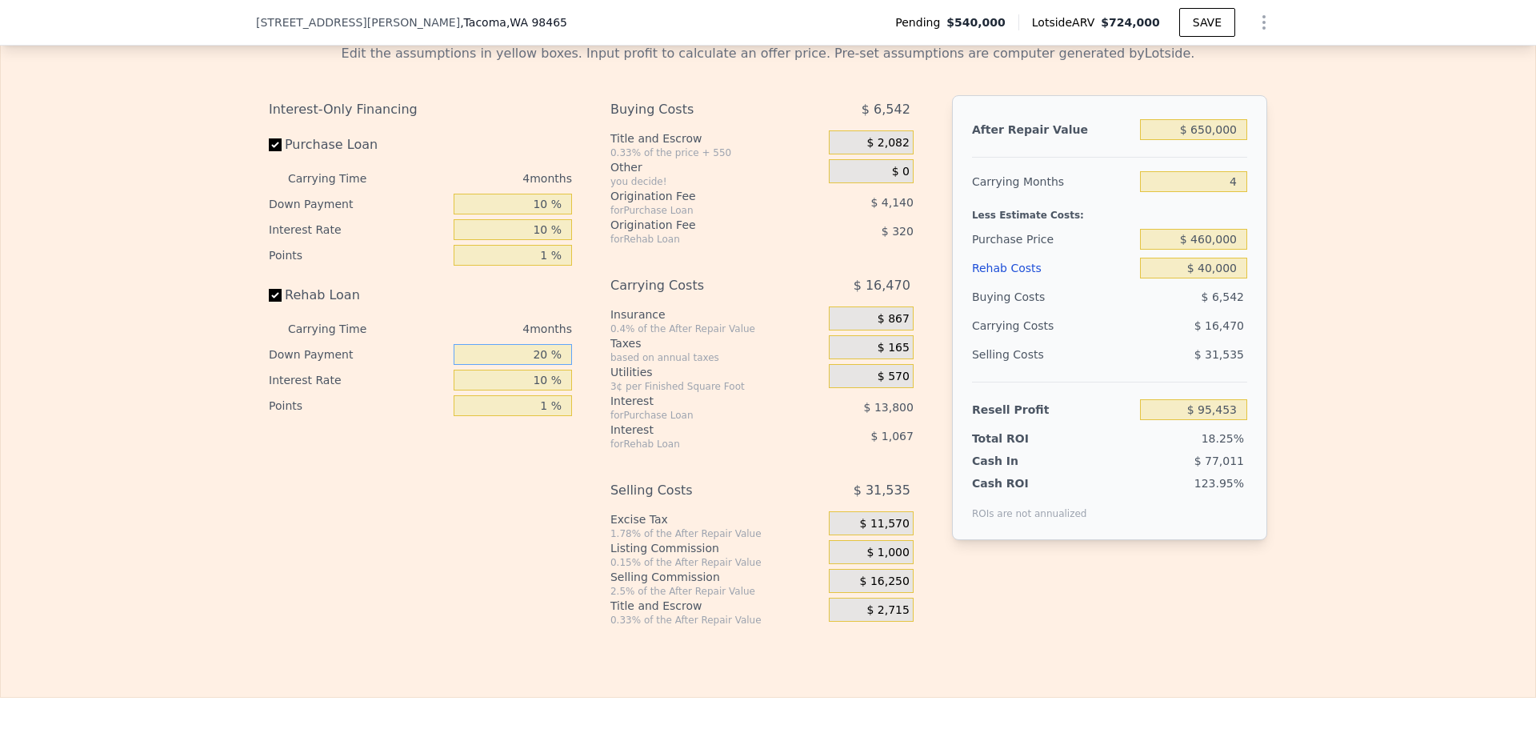
type input "1 %"
type input "$ 95,125"
type input "10 %"
type input "$ 95,281"
